Goal: Manage account settings

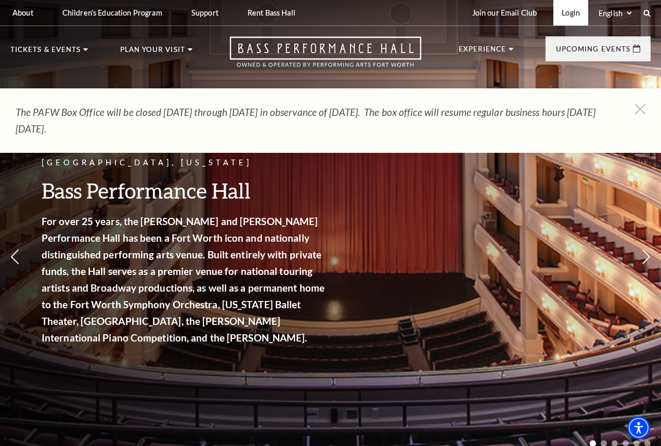
click at [564, 15] on link "Login" at bounding box center [571, 12] width 35 height 25
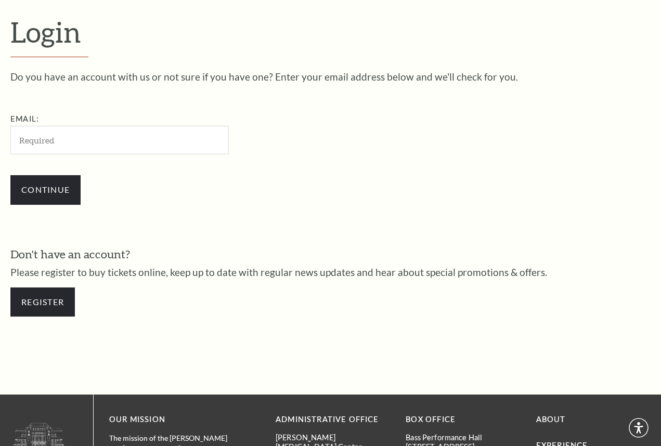
scroll to position [282, 0]
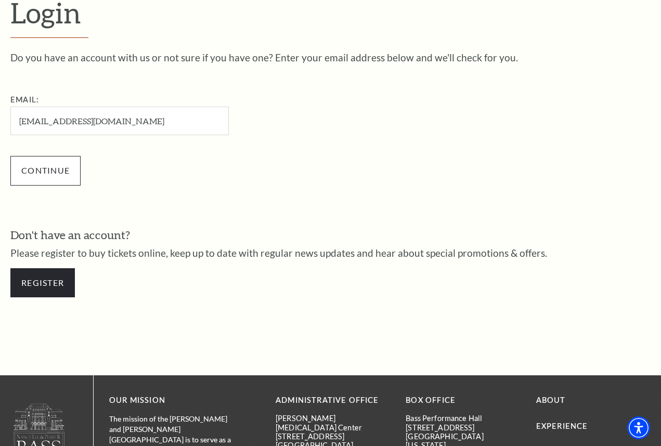
type input "[EMAIL_ADDRESS][DOMAIN_NAME]"
click at [45, 172] on input "Continue" at bounding box center [45, 170] width 70 height 29
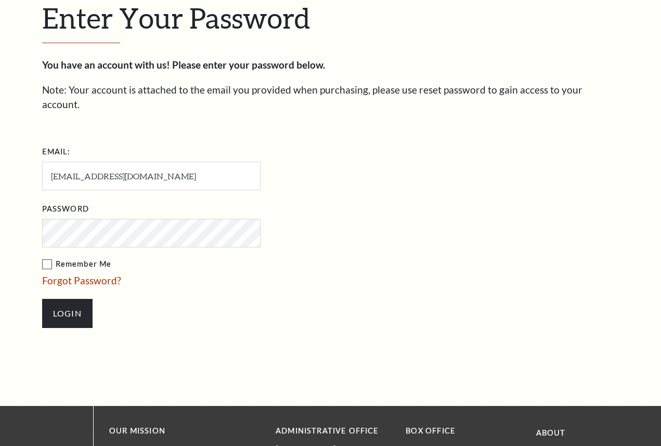
scroll to position [292, 0]
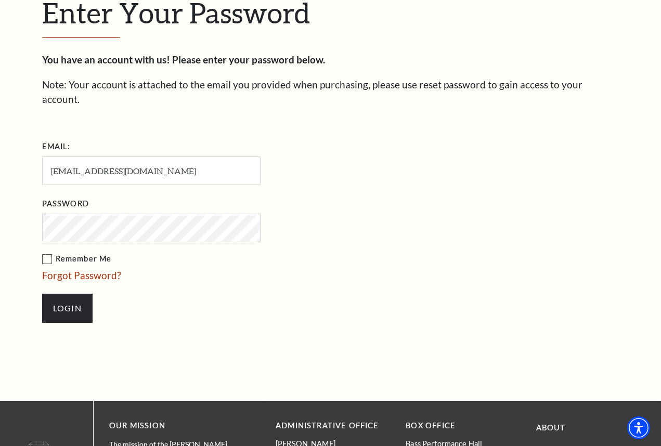
click at [47, 253] on label "Remember Me" at bounding box center [203, 259] width 323 height 13
click at [0, 0] on input "Remember Me" at bounding box center [0, 0] width 0 height 0
click at [60, 300] on input "Login" at bounding box center [67, 308] width 50 height 29
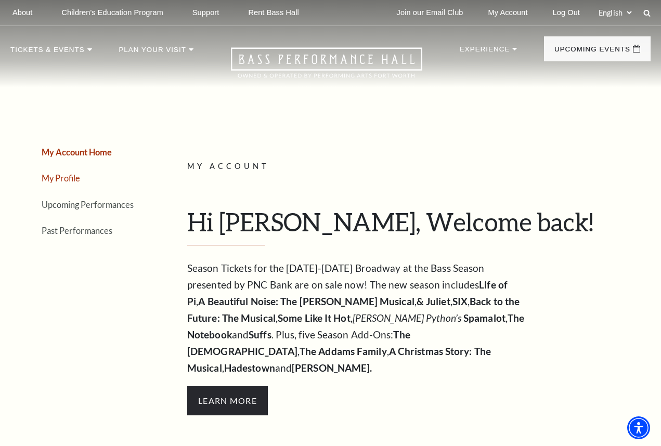
click at [63, 180] on link "My Profile" at bounding box center [61, 178] width 39 height 10
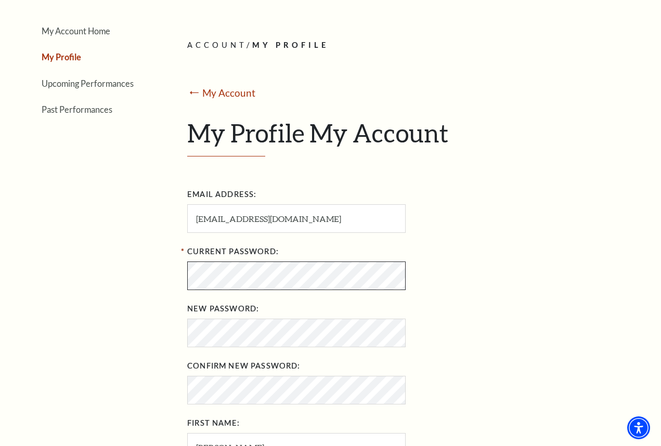
scroll to position [141, 0]
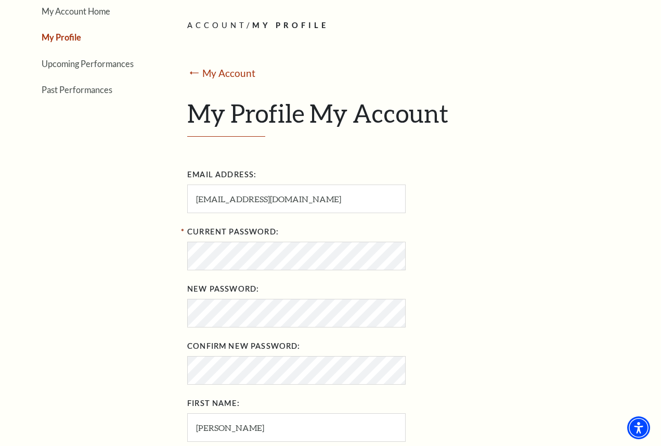
click at [558, 340] on div "Email Address: [EMAIL_ADDRESS][DOMAIN_NAME] Current Password: New Password: Con…" at bounding box center [415, 361] width 456 height 390
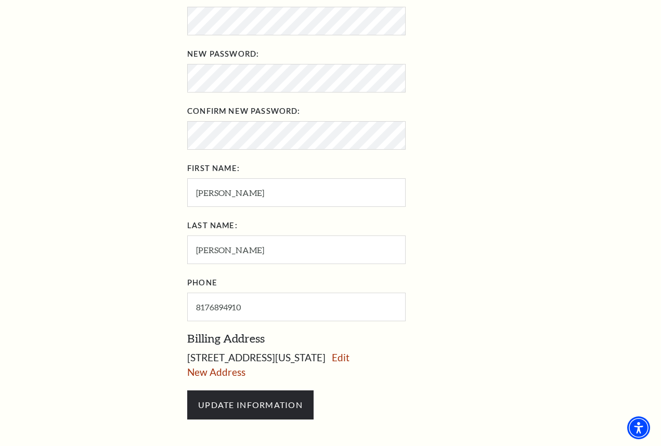
scroll to position [405, 0]
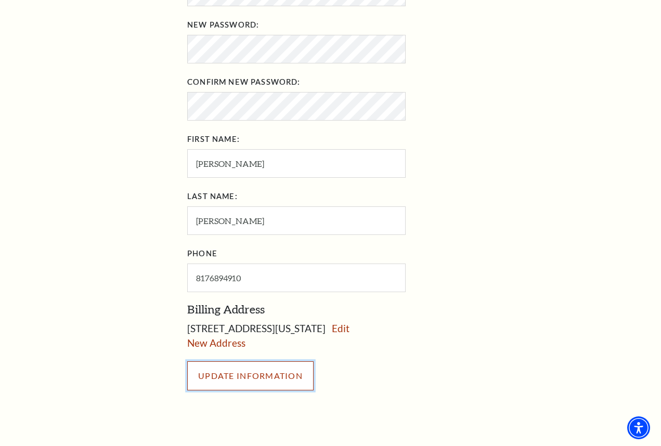
click at [276, 378] on input "UPDATE INFORMATION" at bounding box center [250, 376] width 126 height 29
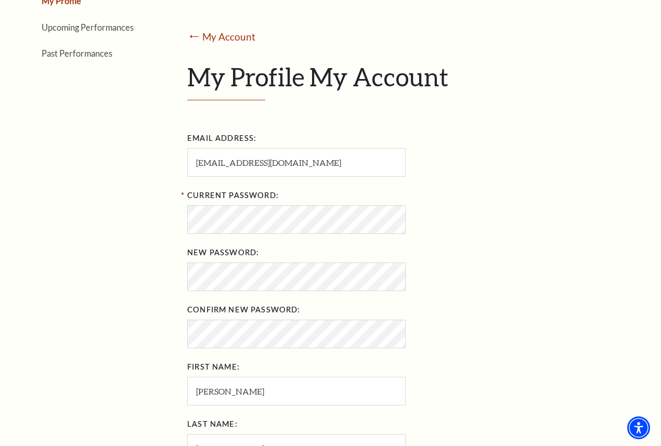
scroll to position [0, 0]
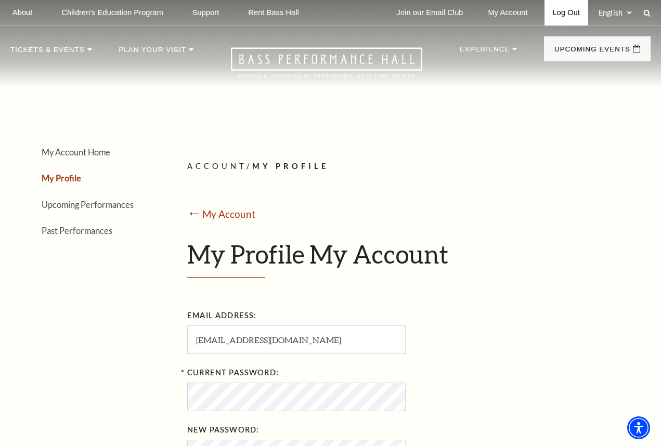
click at [567, 11] on link "Log Out" at bounding box center [567, 12] width 44 height 25
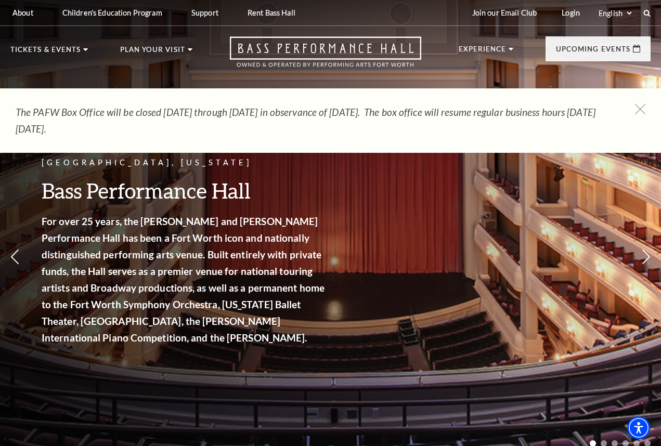
click at [474, 376] on div "[GEOGRAPHIC_DATA], [US_STATE] Bass Performance Hall For over 25 years, the [PER…" at bounding box center [330, 223] width 661 height 469
